Goal: Check status: Check status

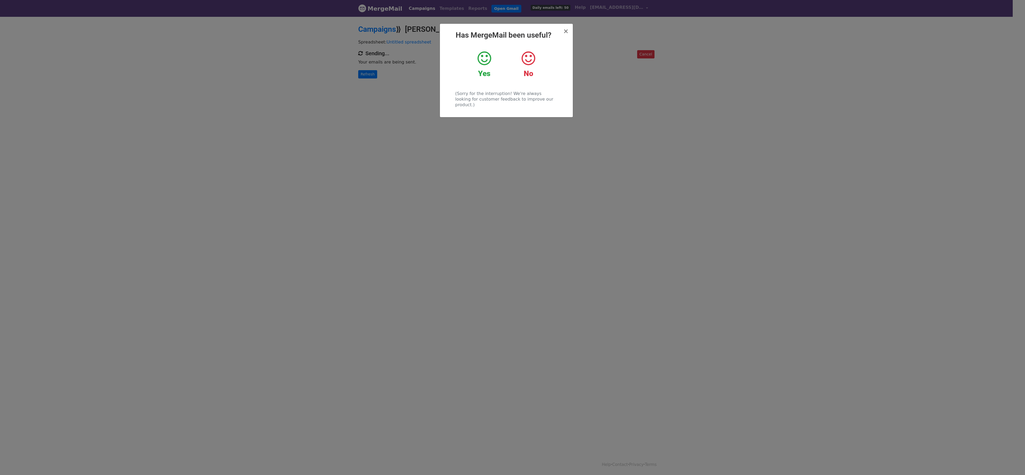
click at [711, 82] on div "× Has MergeMail been useful? Yes No (Sorry for the interruption! We're always l…" at bounding box center [512, 245] width 1025 height 459
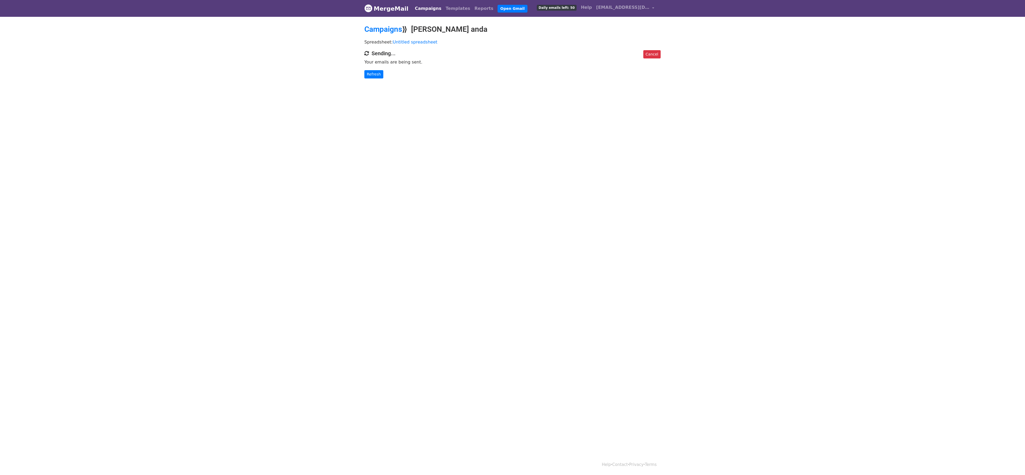
drag, startPoint x: 711, startPoint y: 82, endPoint x: 708, endPoint y: 86, distance: 3.8
click at [711, 82] on body "MergeMail Campaigns Templates Reports Open Gmail Daily emails left: 50 Help ato…" at bounding box center [512, 50] width 1025 height 100
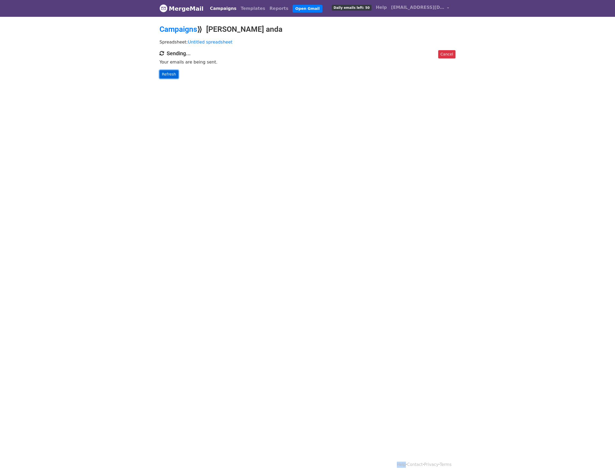
click at [170, 73] on link "Refresh" at bounding box center [169, 74] width 19 height 8
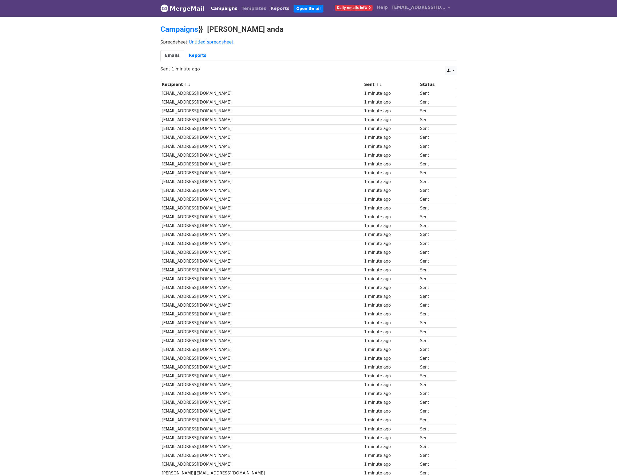
click at [269, 11] on link "Reports" at bounding box center [280, 8] width 23 height 11
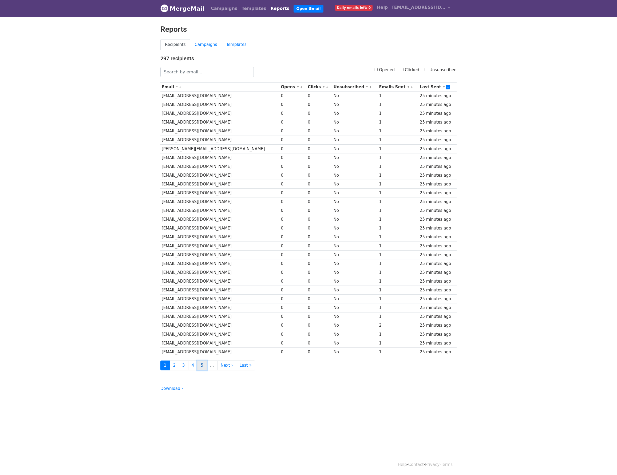
click at [205, 370] on link "5" at bounding box center [202, 366] width 10 height 10
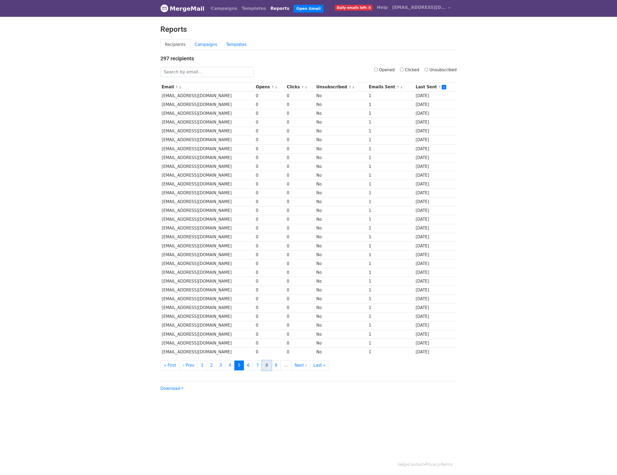
click at [265, 370] on link "8" at bounding box center [267, 366] width 10 height 10
click at [267, 370] on link "10" at bounding box center [269, 366] width 12 height 10
